Goal: Check status: Check status

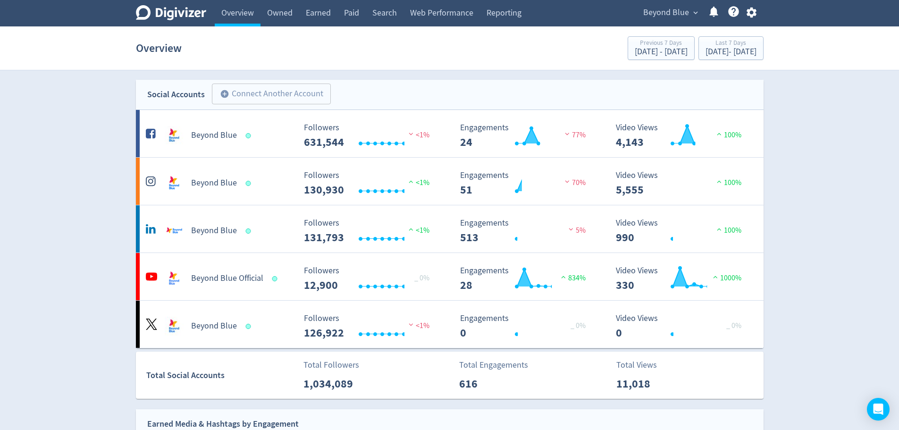
click at [669, 9] on span "Beyond Blue" at bounding box center [666, 12] width 46 height 15
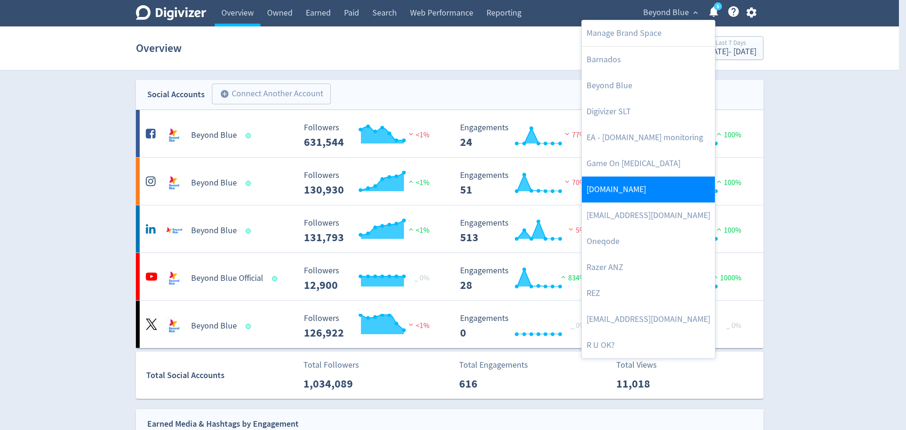
click at [604, 192] on link "[DOMAIN_NAME]" at bounding box center [648, 189] width 133 height 26
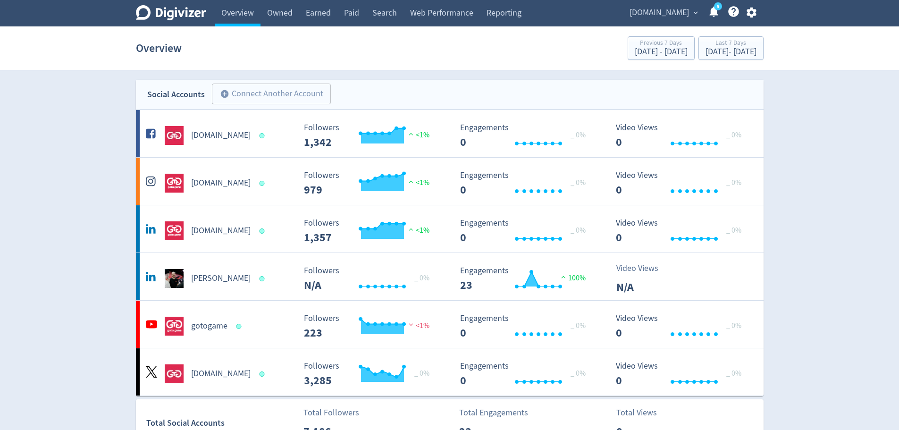
click at [286, 11] on link "Owned" at bounding box center [279, 13] width 39 height 26
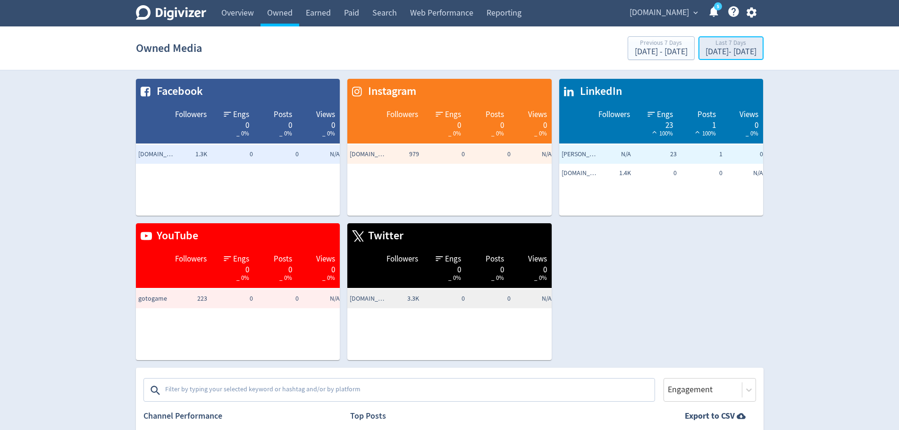
click at [705, 49] on div "[DATE] - [DATE]" at bounding box center [730, 52] width 51 height 8
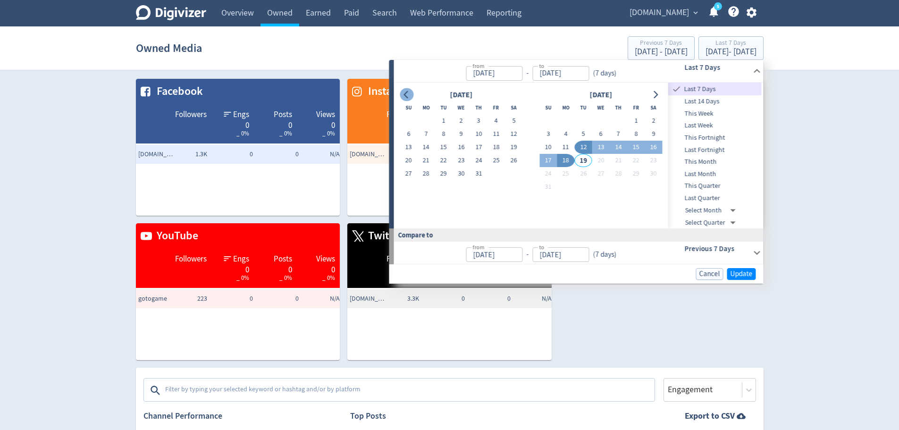
click at [408, 96] on icon "Go to previous month" at bounding box center [407, 95] width 8 height 8
click at [588, 118] on button "1" at bounding box center [583, 120] width 17 height 13
type input "[DATE]"
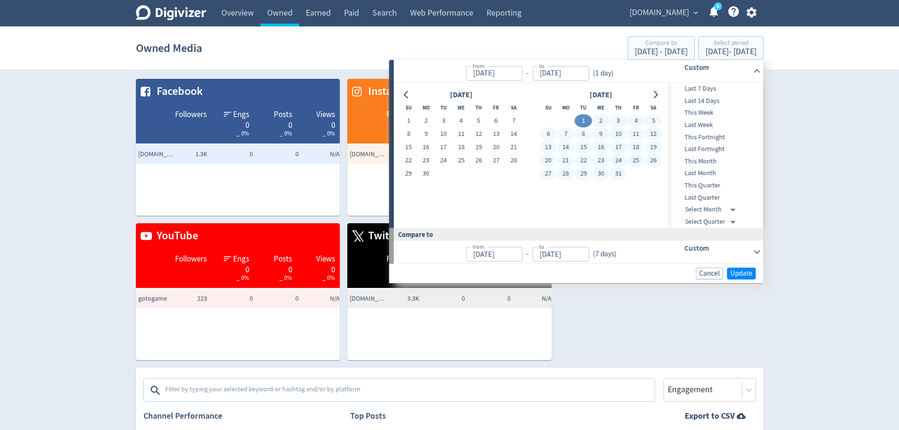
click at [623, 169] on button "31" at bounding box center [618, 173] width 17 height 13
type input "[DATE]"
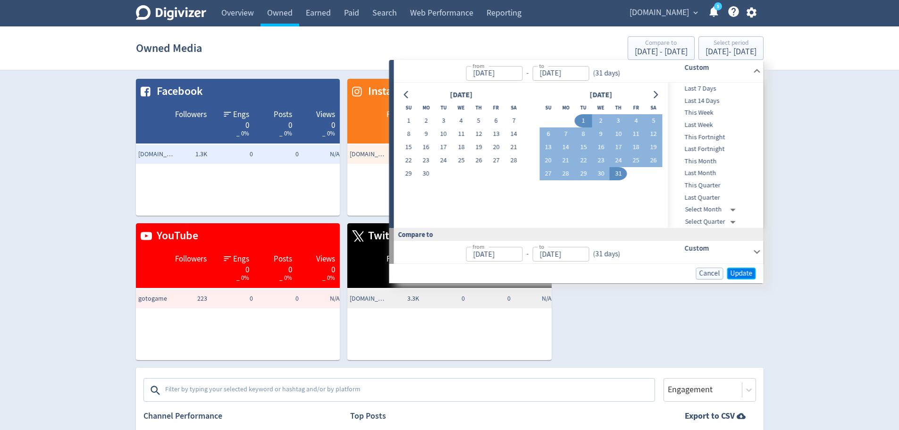
click at [739, 275] on span "Update" at bounding box center [741, 273] width 22 height 7
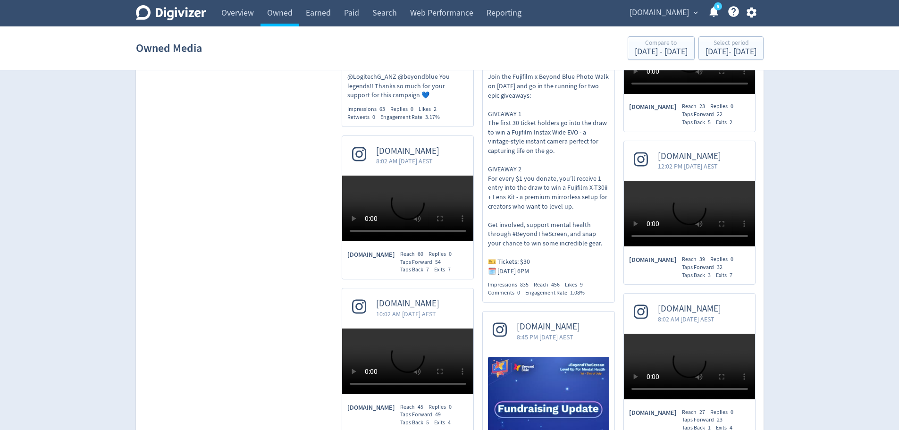
scroll to position [2407, 0]
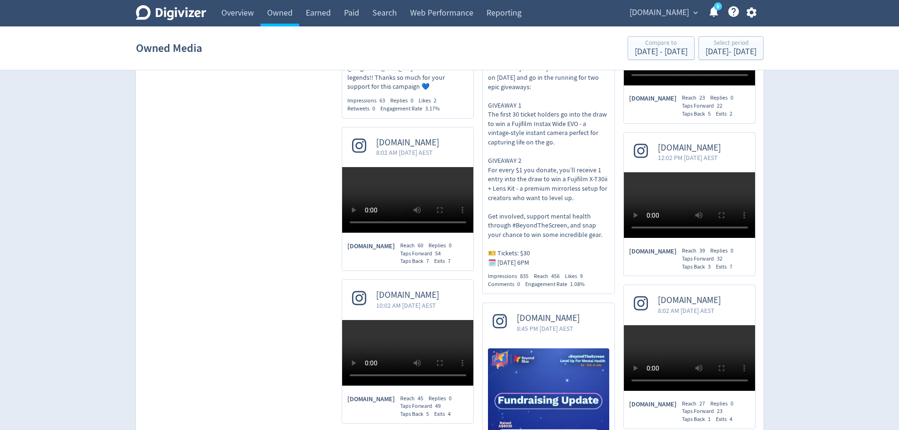
click at [672, 19] on span "[DOMAIN_NAME]" at bounding box center [658, 12] width 59 height 15
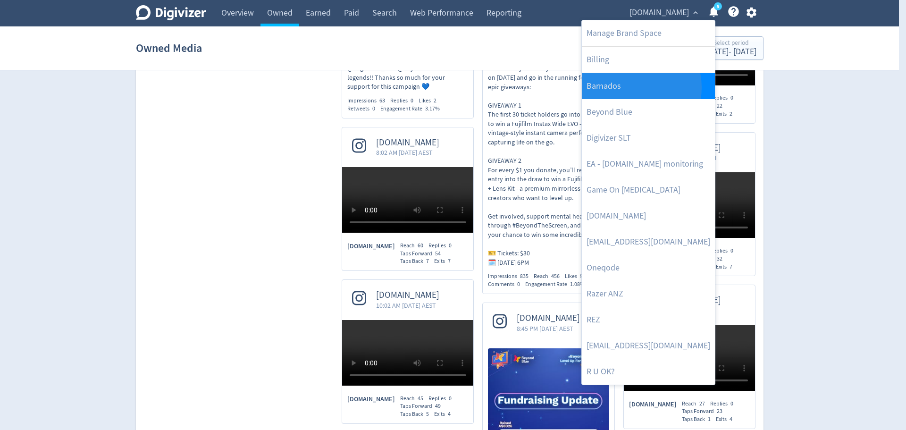
click at [628, 87] on link "Barnados" at bounding box center [648, 86] width 133 height 26
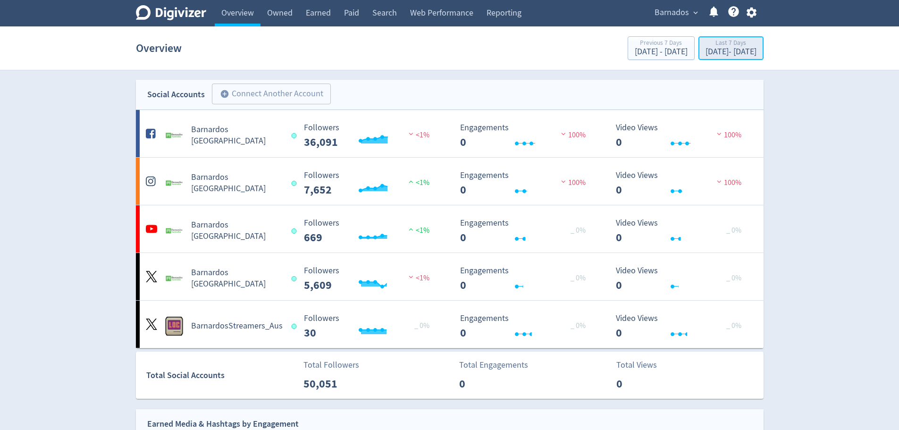
click at [711, 56] on div "[DATE] - [DATE]" at bounding box center [730, 52] width 51 height 8
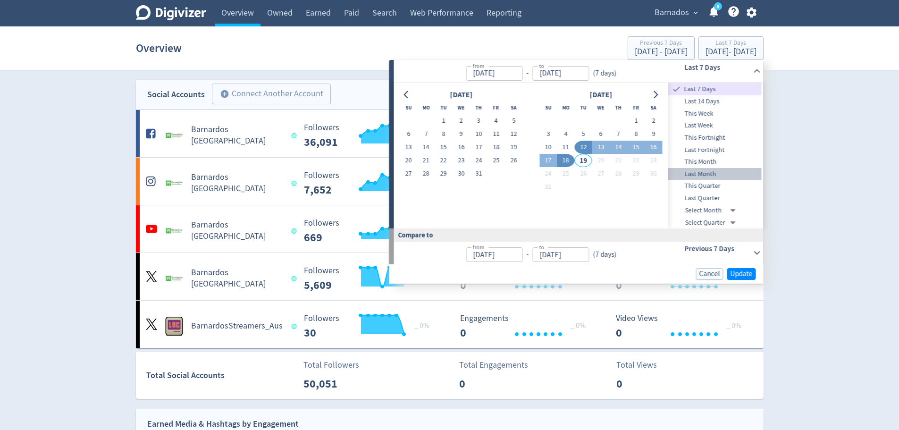
click at [701, 172] on span "Last Month" at bounding box center [714, 174] width 93 height 10
type input "[DATE]"
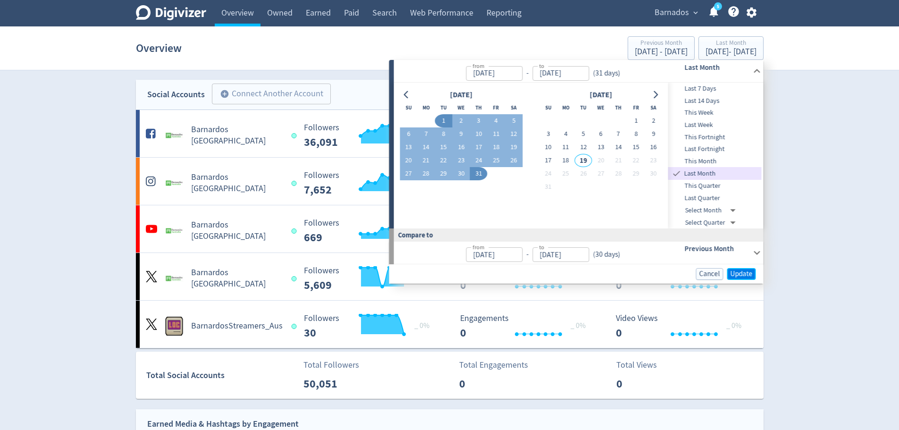
click at [738, 274] on span "Update" at bounding box center [741, 273] width 22 height 7
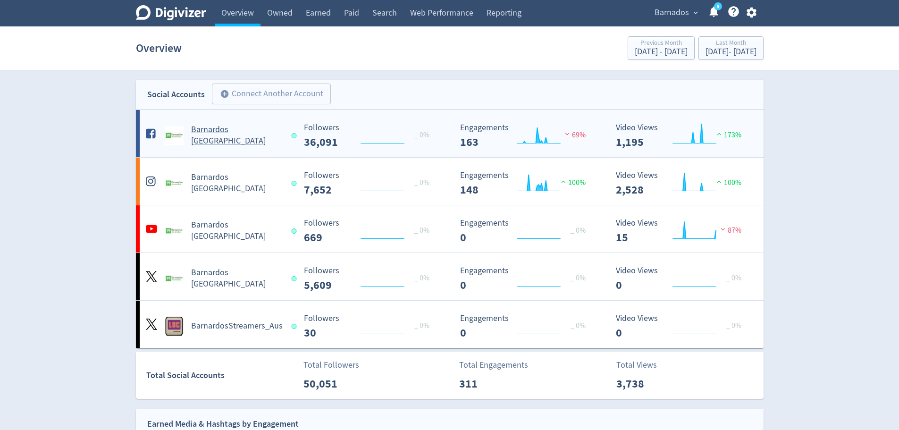
click at [291, 149] on Australia-platform1 "Barnardos Australia Created with Highcharts 10.3.3 Followers 36,091 _ 0% Create…" at bounding box center [450, 133] width 628 height 47
